Goal: Find contact information: Find contact information

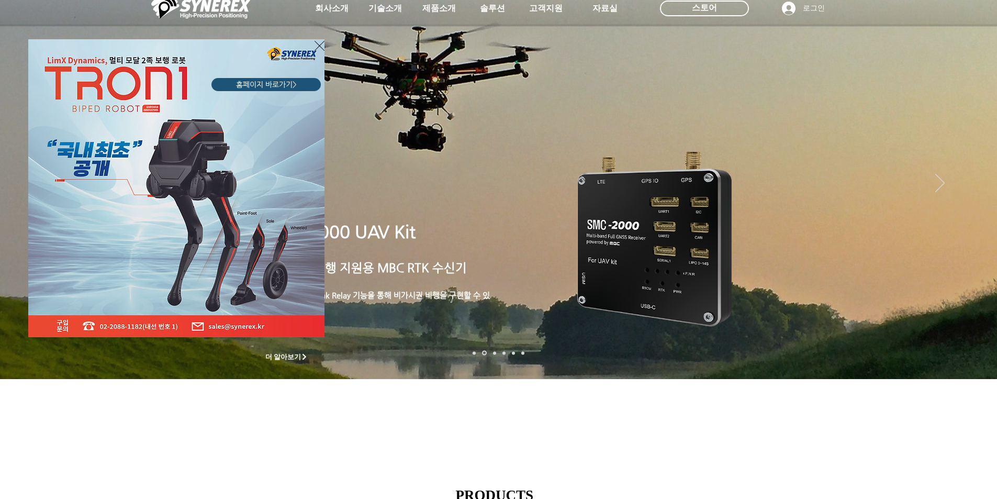
click at [610, 401] on div "LimX Dinamics" at bounding box center [498, 249] width 997 height 499
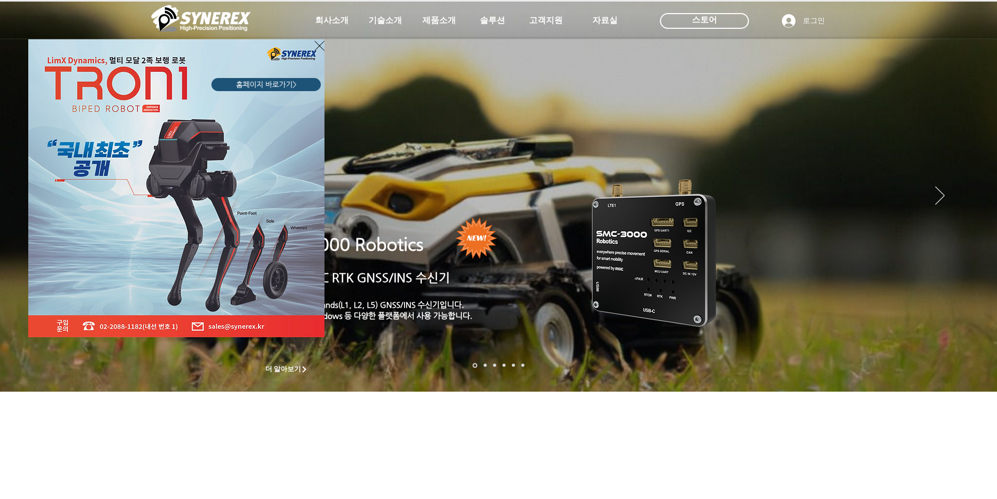
click at [317, 44] on icon "사이트로 돌아가기" at bounding box center [319, 45] width 10 height 13
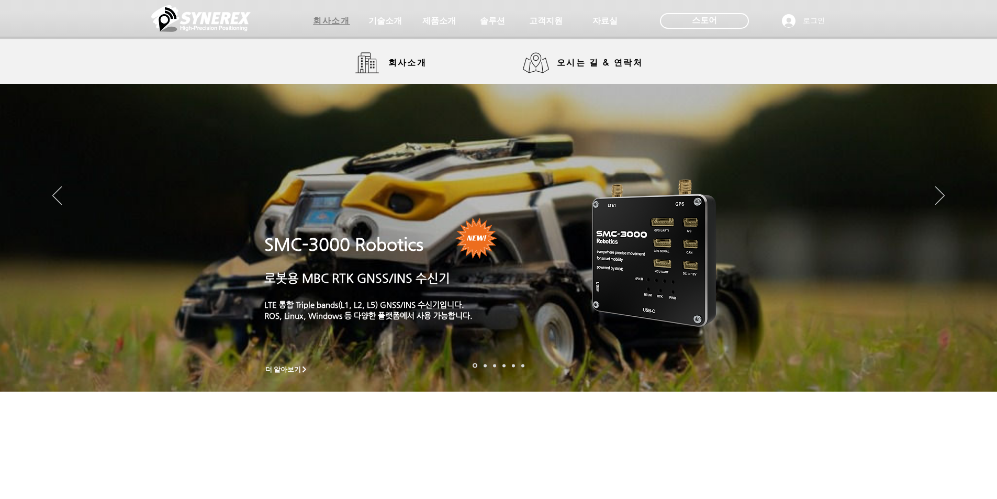
click at [337, 19] on span "회사소개" at bounding box center [331, 21] width 37 height 11
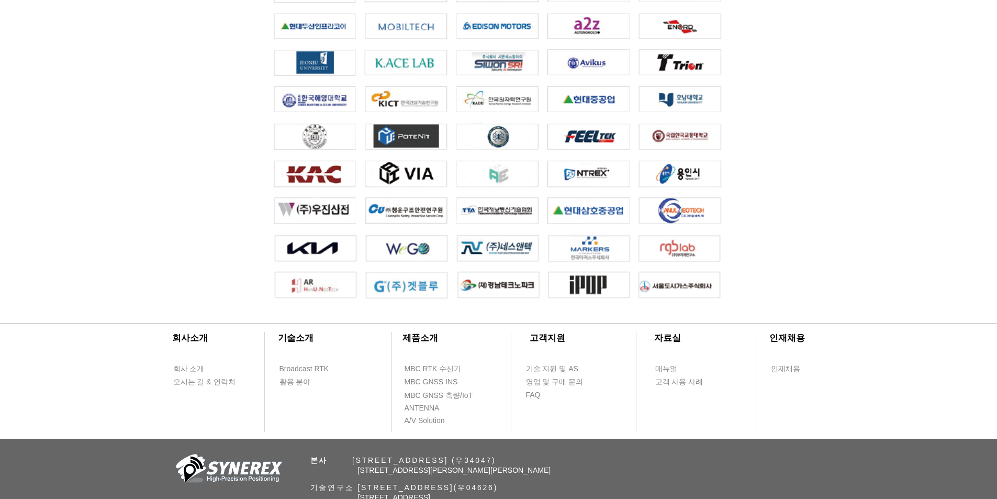
scroll to position [2302, 0]
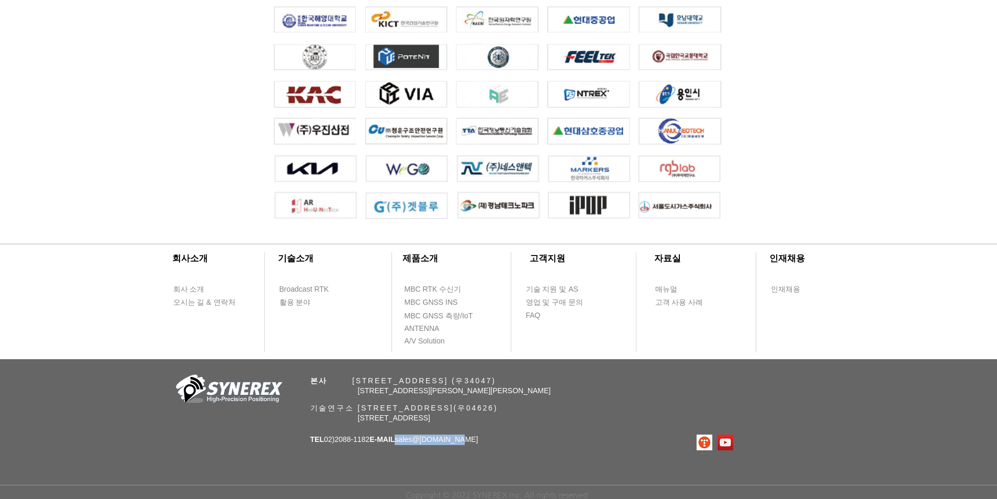
drag, startPoint x: 473, startPoint y: 440, endPoint x: 411, endPoint y: 440, distance: 62.3
click at [409, 440] on p "TEL 02)[PHONE_NUMBER] E-MAIL sales @[DOMAIN_NAME]" at bounding box center [394, 439] width 168 height 10
drag, startPoint x: 428, startPoint y: 440, endPoint x: 373, endPoint y: 445, distance: 55.2
click at [373, 445] on div "​회사소개 ​기술소개 회사 소개 Broadcast RTK 오시는 길 & 연락처 활용 분야 ​제품소개 ​고객지원 ​자료실 ​인재채용 MBC RT…" at bounding box center [498, 362] width 997 height 274
drag, startPoint x: 377, startPoint y: 437, endPoint x: 324, endPoint y: 451, distance: 54.2
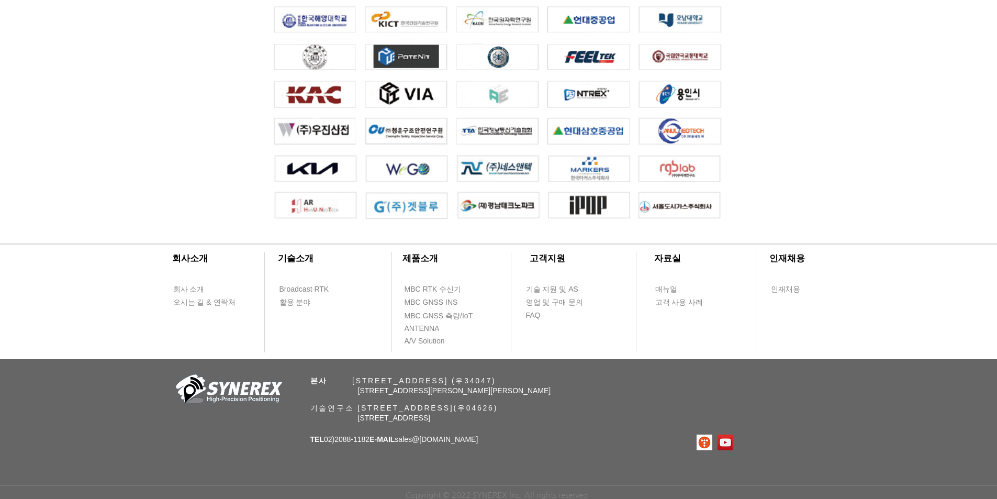
click at [320, 441] on span "TEL 02)[PHONE_NUMBER] E-MAIL sales @[DOMAIN_NAME]" at bounding box center [394, 439] width 168 height 8
drag, startPoint x: 410, startPoint y: 437, endPoint x: 497, endPoint y: 443, distance: 87.0
click at [495, 442] on div "​회사소개 ​기술소개 회사 소개 Broadcast RTK 오시는 길 & 연락처 활용 분야 ​제품소개 ​고객지원 ​자료실 ​인재채용 MBC RT…" at bounding box center [498, 362] width 997 height 274
copy span "sales @[DOMAIN_NAME]"
